Goal: Check status: Check status

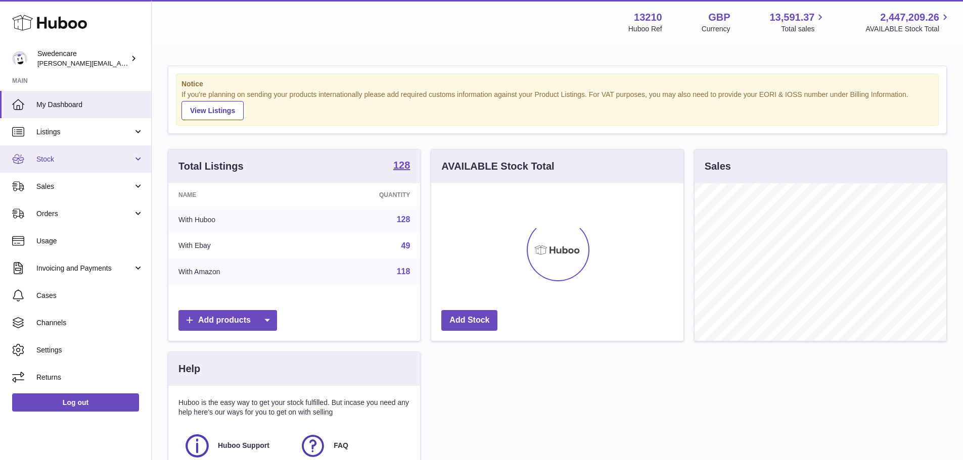
click at [54, 152] on link "Stock" at bounding box center [75, 159] width 151 height 27
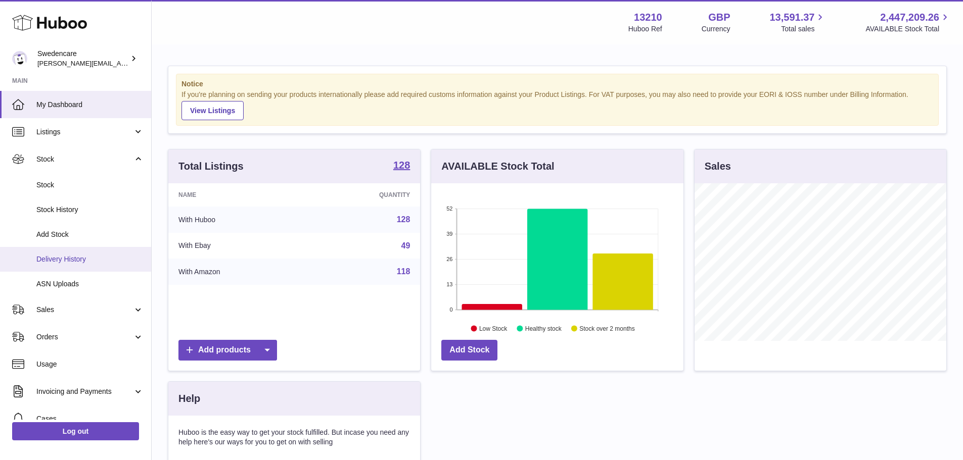
click at [64, 260] on span "Delivery History" at bounding box center [89, 260] width 107 height 10
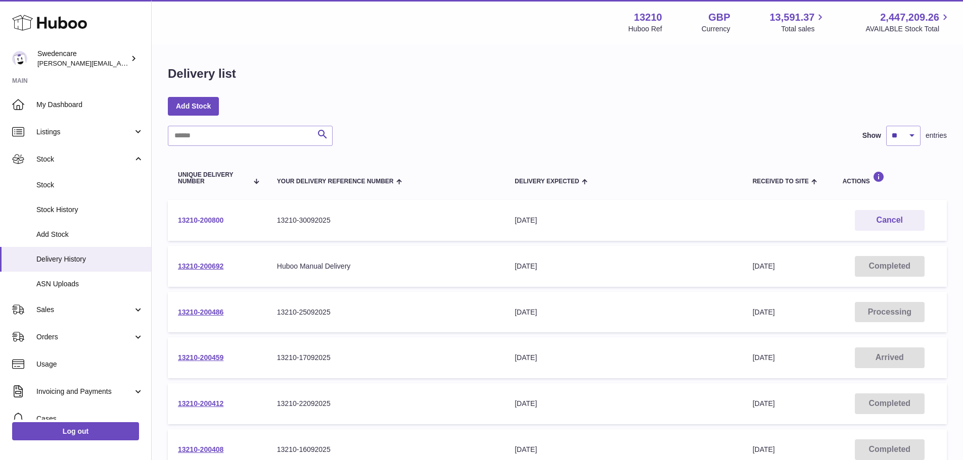
click at [198, 218] on link "13210-200800" at bounding box center [200, 220] width 45 height 8
